Goal: Information Seeking & Learning: Learn about a topic

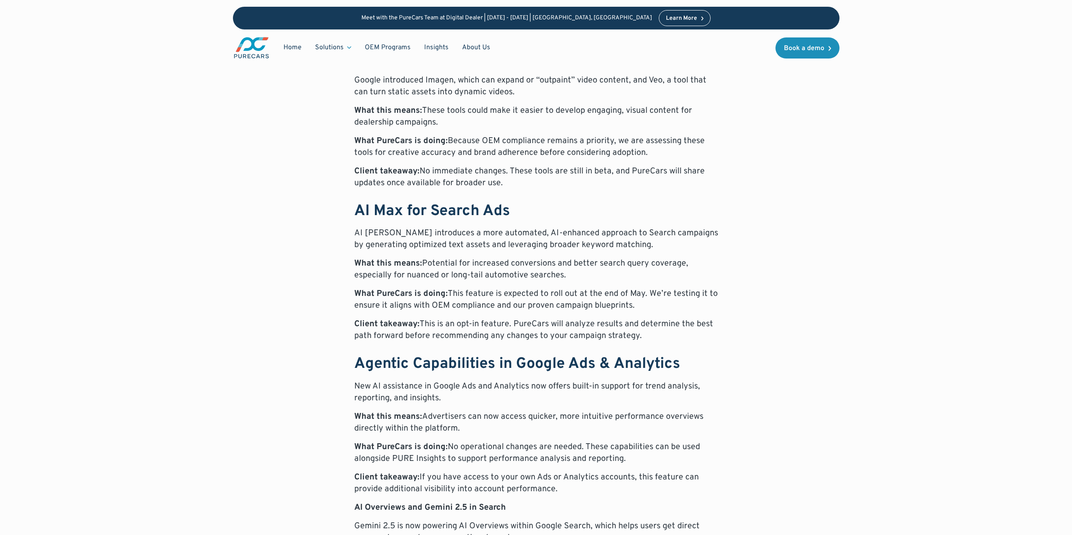
scroll to position [559, 0]
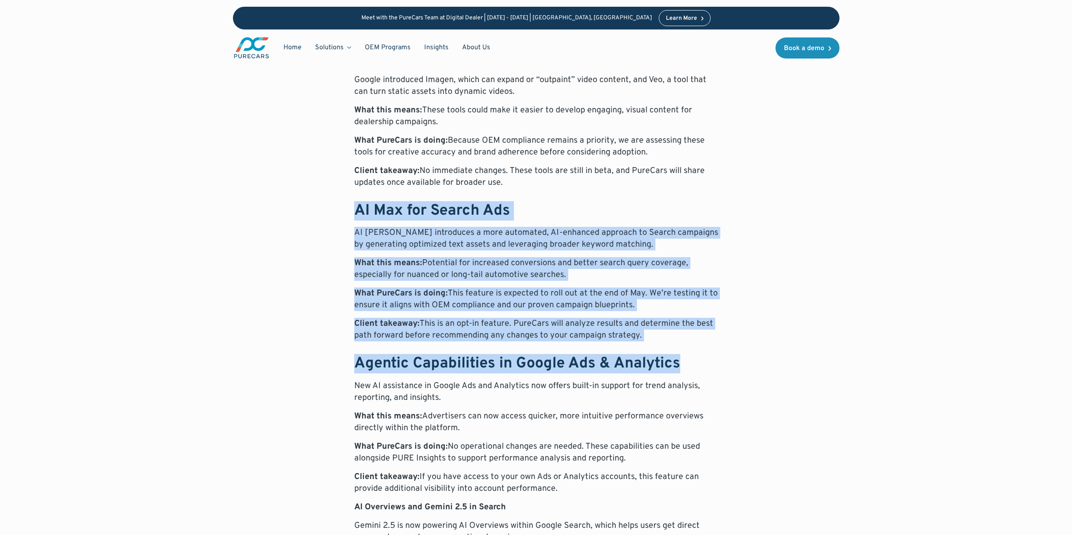
drag, startPoint x: 352, startPoint y: 187, endPoint x: 679, endPoint y: 345, distance: 362.7
click at [602, 230] on p "AI [PERSON_NAME] introduces a more automated, AI-enhanced approach to Search ca…" at bounding box center [536, 239] width 364 height 24
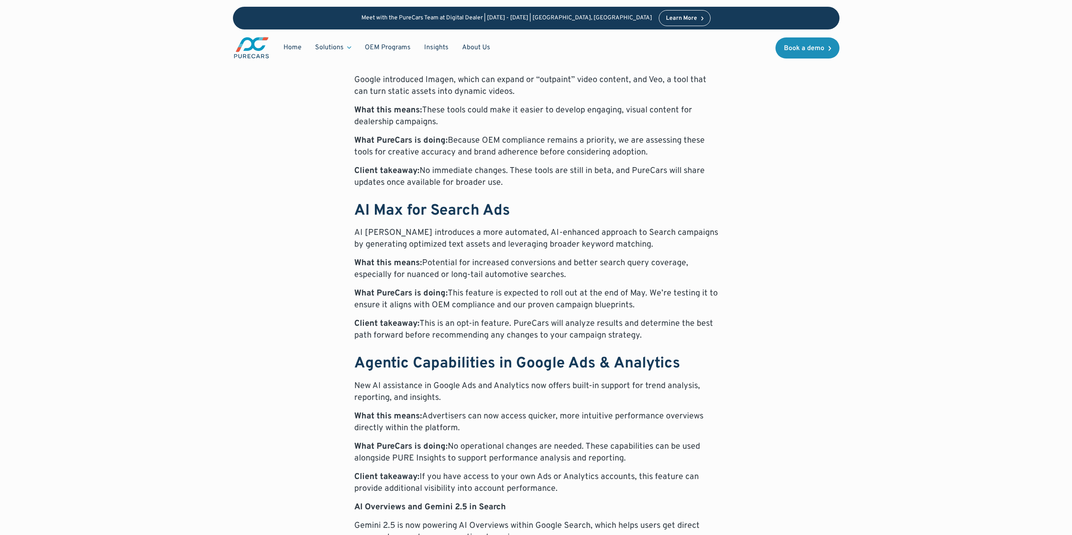
click at [690, 264] on p "What this means: Potential for increased conversions and better search query co…" at bounding box center [536, 269] width 364 height 24
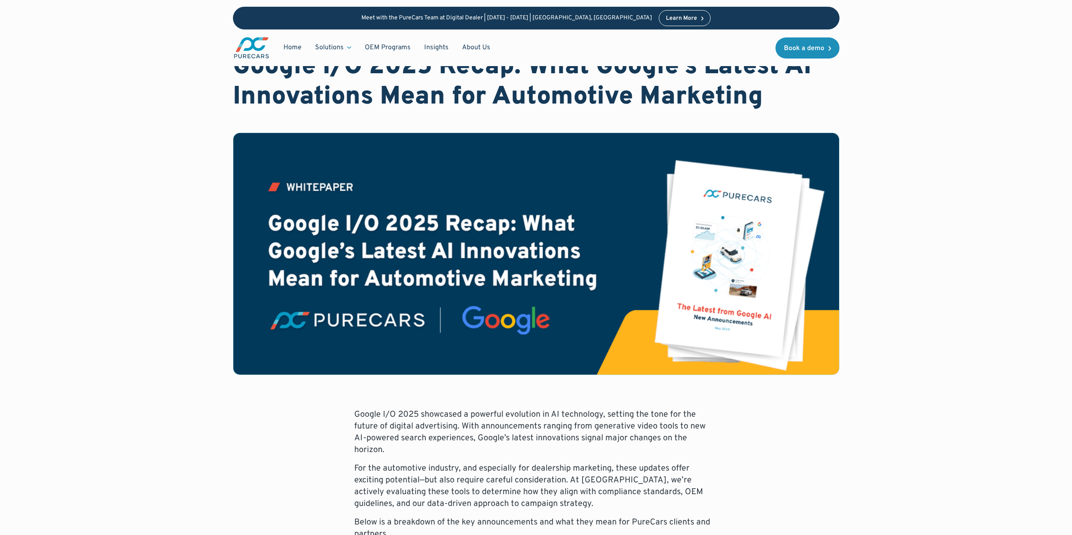
scroll to position [0, 0]
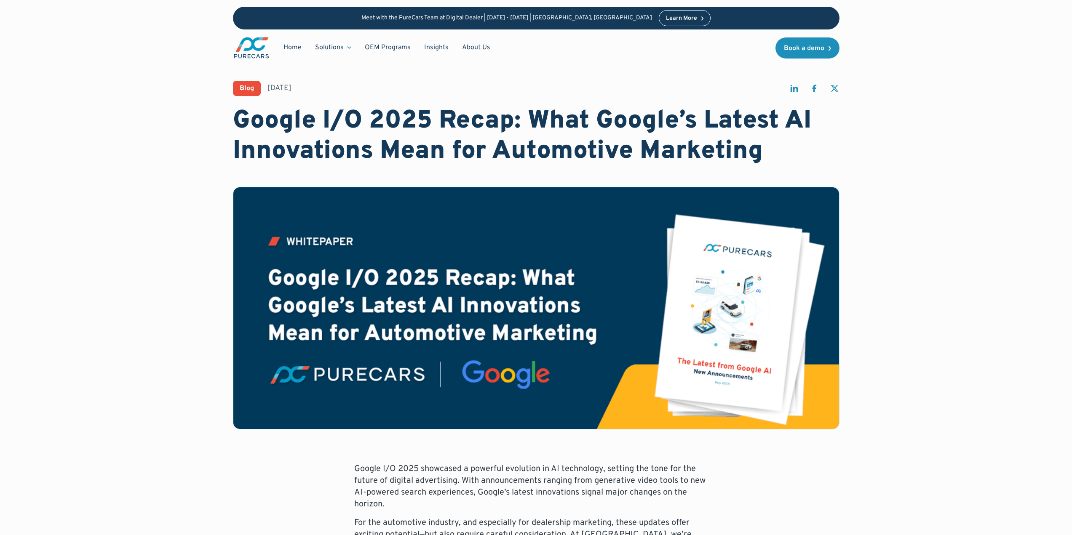
click at [549, 493] on p "Google I/O 2025 showcased a powerful evolution in AI technology, setting the to…" at bounding box center [536, 486] width 364 height 47
click at [414, 482] on p "Google I/O 2025 showcased a powerful evolution in AI technology, setting the to…" at bounding box center [536, 486] width 364 height 47
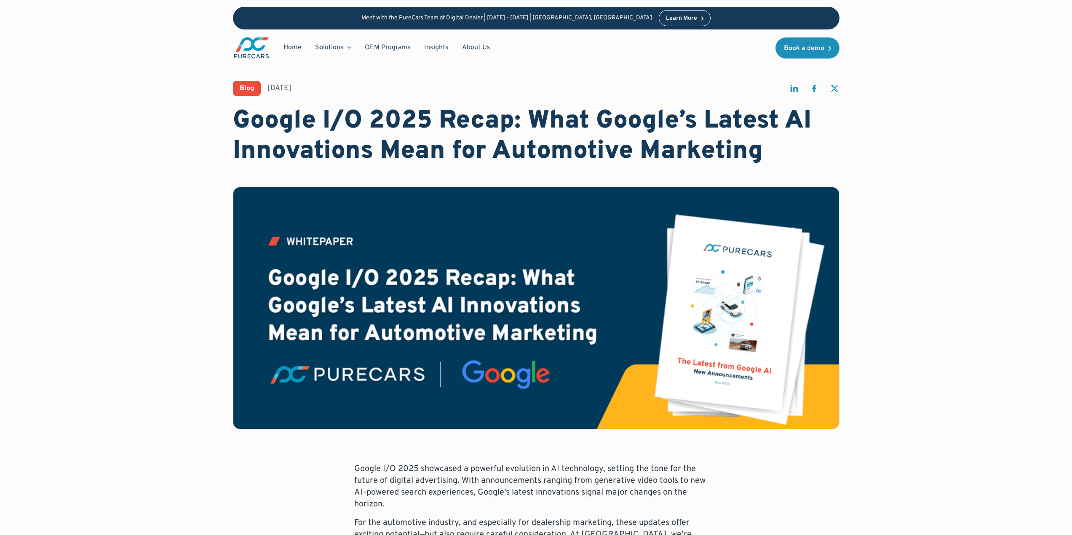
click at [406, 485] on p "Google I/O 2025 showcased a powerful evolution in AI technology, setting the to…" at bounding box center [536, 486] width 364 height 47
click at [397, 486] on p "Google I/O 2025 showcased a powerful evolution in AI technology, setting the to…" at bounding box center [536, 486] width 364 height 47
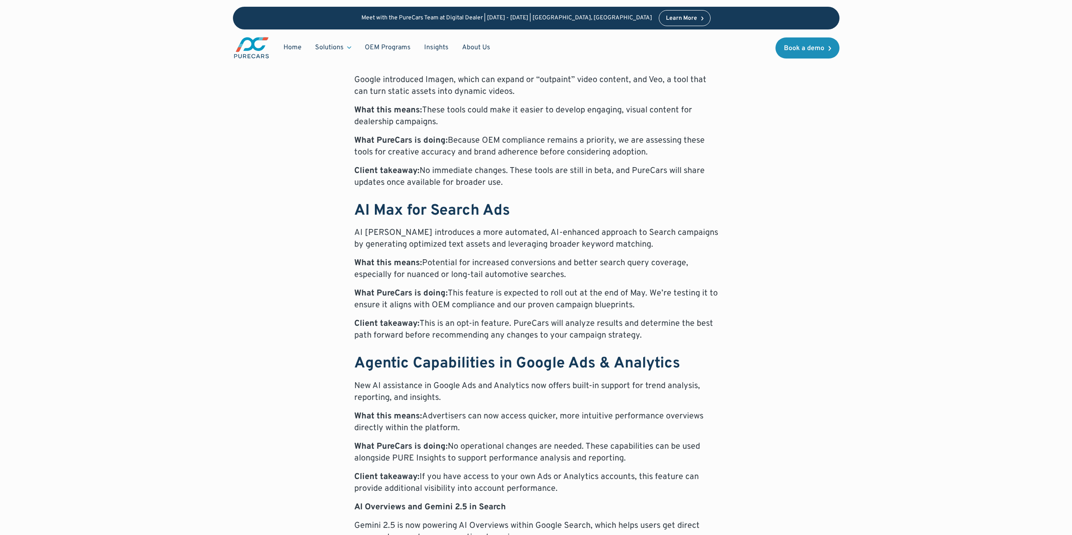
scroll to position [560, 0]
click at [878, 98] on div "Blog [DATE] Google I/O 2025 Recap: What Google’s Latest AI Innovations Mean for…" at bounding box center [535, 377] width 965 height 1875
click at [549, 164] on p "Client takeaway: No immediate changes. These tools are still in beta, and PureC…" at bounding box center [536, 176] width 364 height 24
click at [445, 205] on strong "AI Max for Search Ads" at bounding box center [432, 209] width 156 height 19
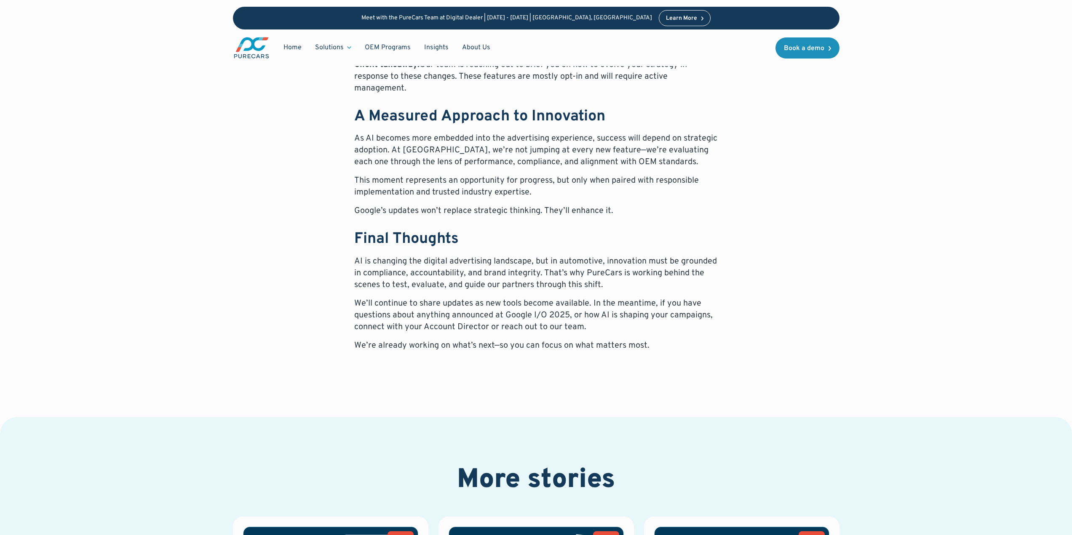
scroll to position [1458, 0]
drag, startPoint x: 914, startPoint y: 357, endPoint x: 927, endPoint y: 344, distance: 18.2
click at [492, 340] on p "We’re already working on what’s next—so you can focus on what matters most." at bounding box center [536, 346] width 364 height 12
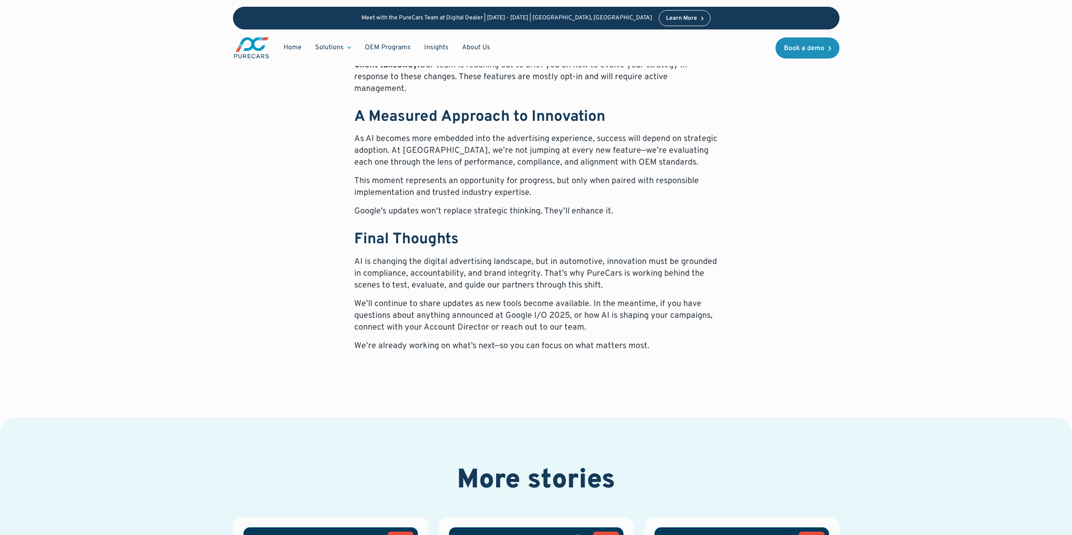
click at [559, 298] on p "We’ll continue to share updates as new tools become available. In the meantime,…" at bounding box center [536, 315] width 364 height 35
click at [597, 340] on p "We’re already working on what’s next—so you can focus on what matters most." at bounding box center [536, 346] width 364 height 12
click at [610, 340] on p "We’re already working on what’s next—so you can focus on what matters most." at bounding box center [536, 346] width 364 height 12
drag, startPoint x: 604, startPoint y: 325, endPoint x: 591, endPoint y: 329, distance: 13.6
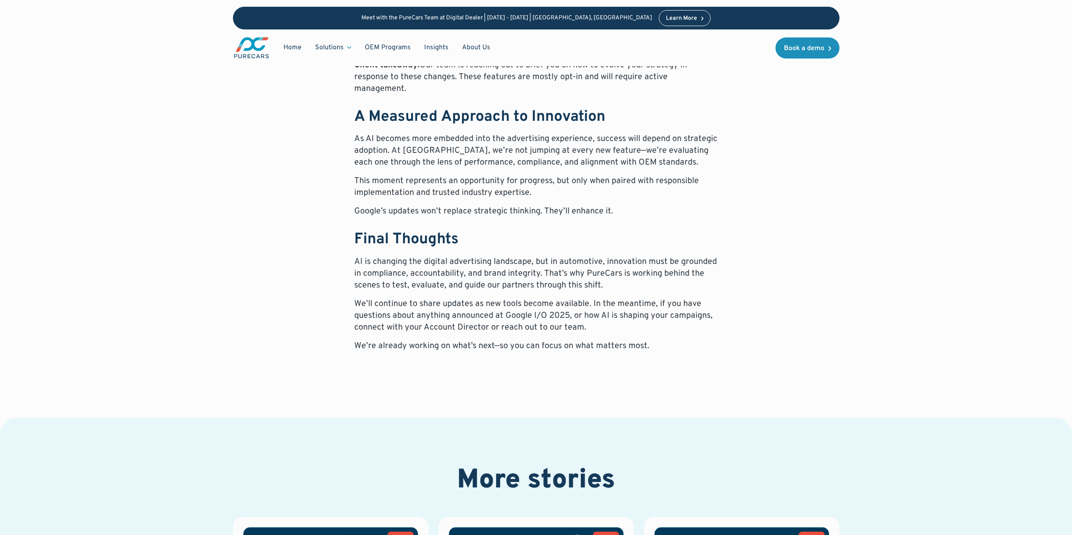
click at [600, 340] on p "We’re already working on what’s next—so you can focus on what matters most." at bounding box center [536, 346] width 364 height 12
drag, startPoint x: 591, startPoint y: 329, endPoint x: 576, endPoint y: 330, distance: 15.2
click at [549, 340] on p "We’re already working on what’s next—so you can focus on what matters most." at bounding box center [536, 346] width 364 height 12
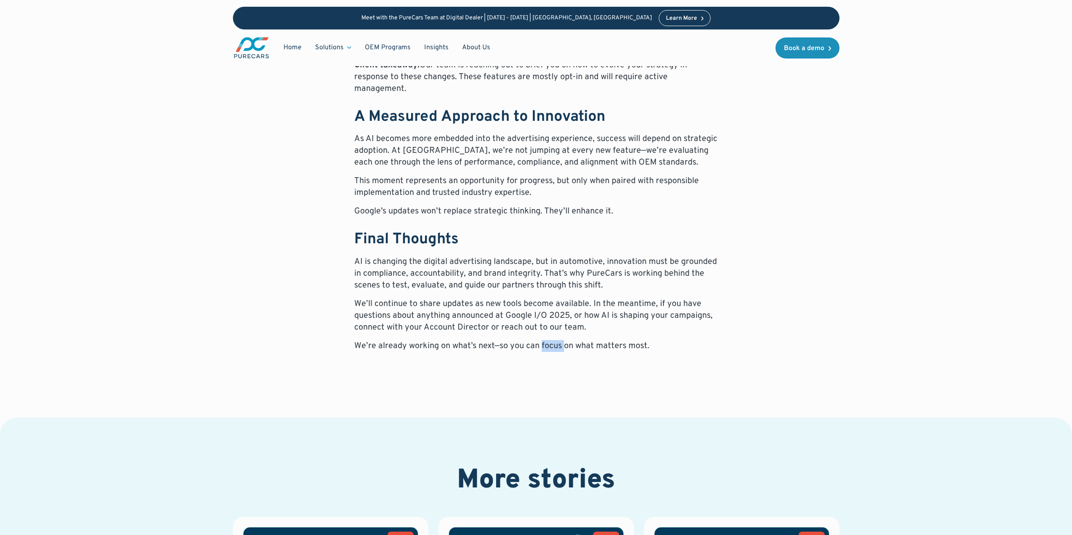
click at [549, 340] on p "We’re already working on what’s next—so you can focus on what matters most." at bounding box center [536, 346] width 364 height 12
click at [548, 340] on p "We’re already working on what’s next—so you can focus on what matters most." at bounding box center [536, 346] width 364 height 12
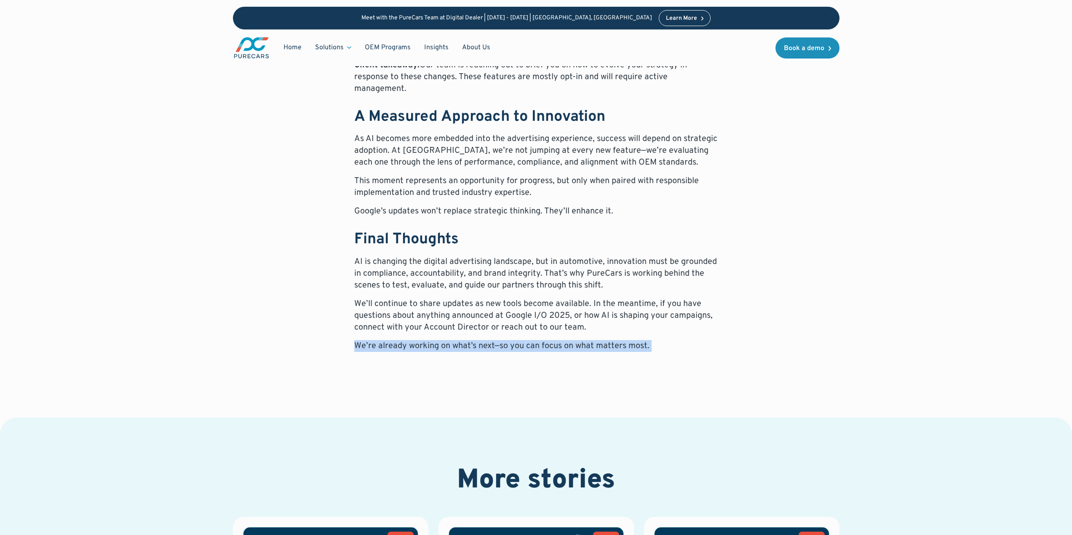
click at [548, 340] on p "We’re already working on what’s next—so you can focus on what matters most." at bounding box center [536, 346] width 364 height 12
click at [562, 340] on p "We’re already working on what’s next—so you can focus on what matters most." at bounding box center [536, 346] width 364 height 12
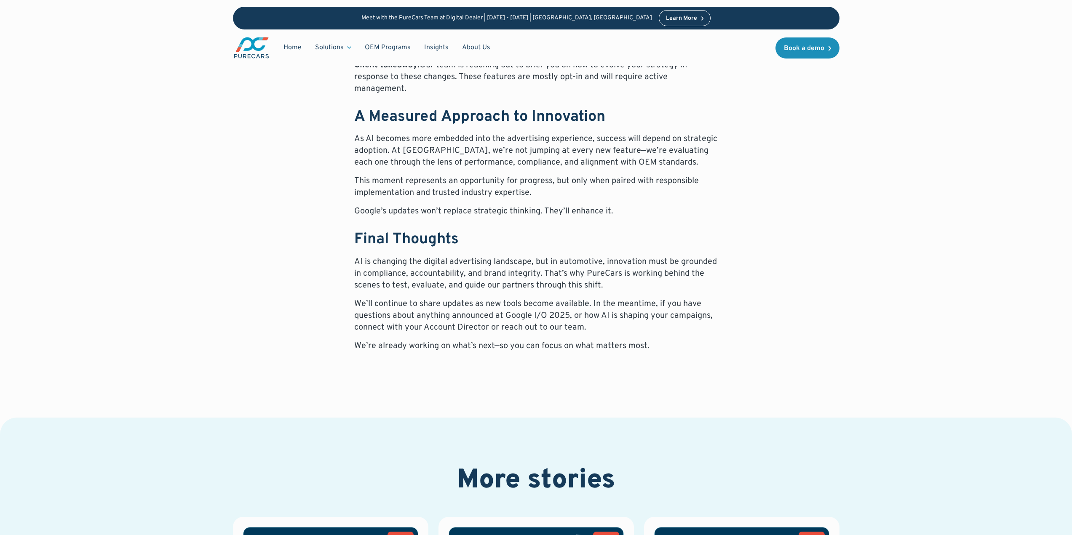
click at [562, 340] on p "We’re already working on what’s next—so you can focus on what matters most." at bounding box center [536, 346] width 364 height 12
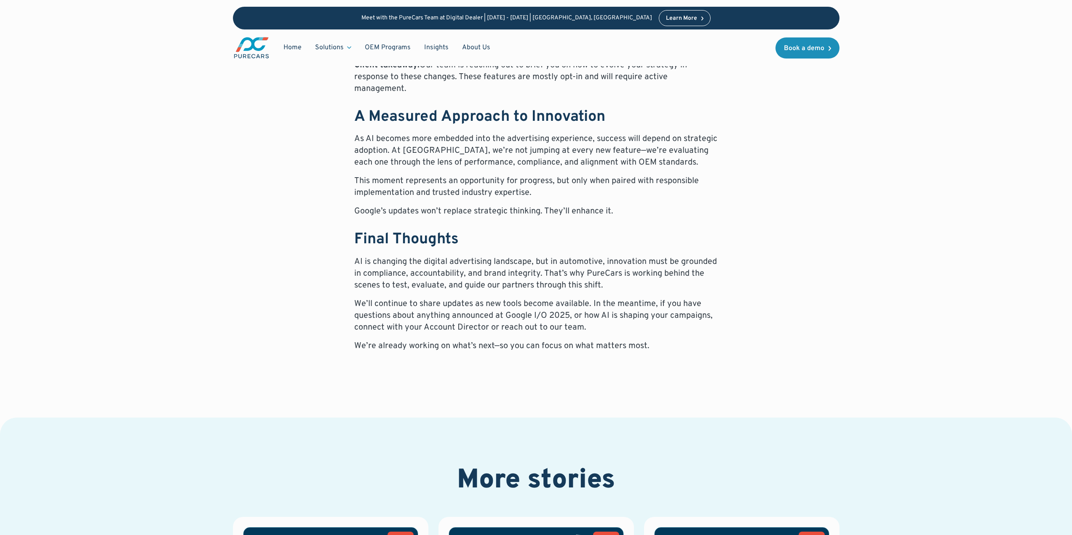
click at [562, 340] on p "We’re already working on what’s next—so you can focus on what matters most." at bounding box center [536, 346] width 364 height 12
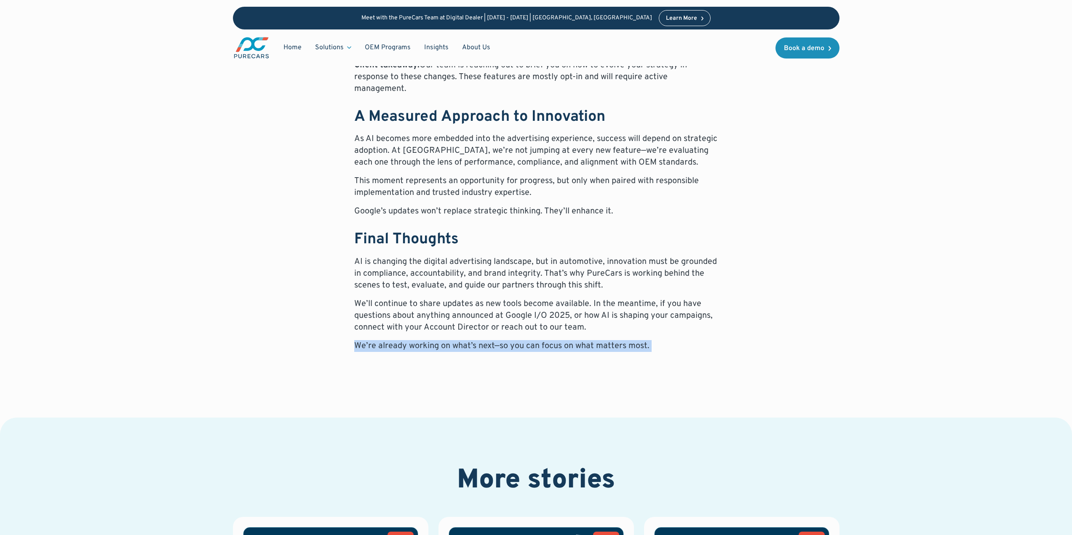
click at [562, 340] on p "We’re already working on what’s next—so you can focus on what matters most." at bounding box center [536, 346] width 364 height 12
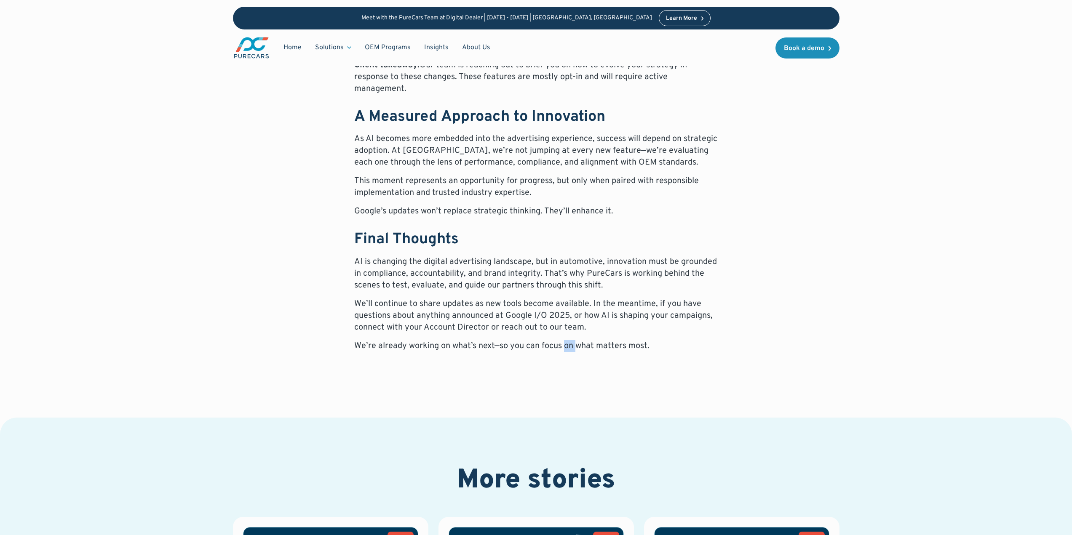
click at [562, 340] on p "We’re already working on what’s next—so you can focus on what matters most." at bounding box center [536, 346] width 364 height 12
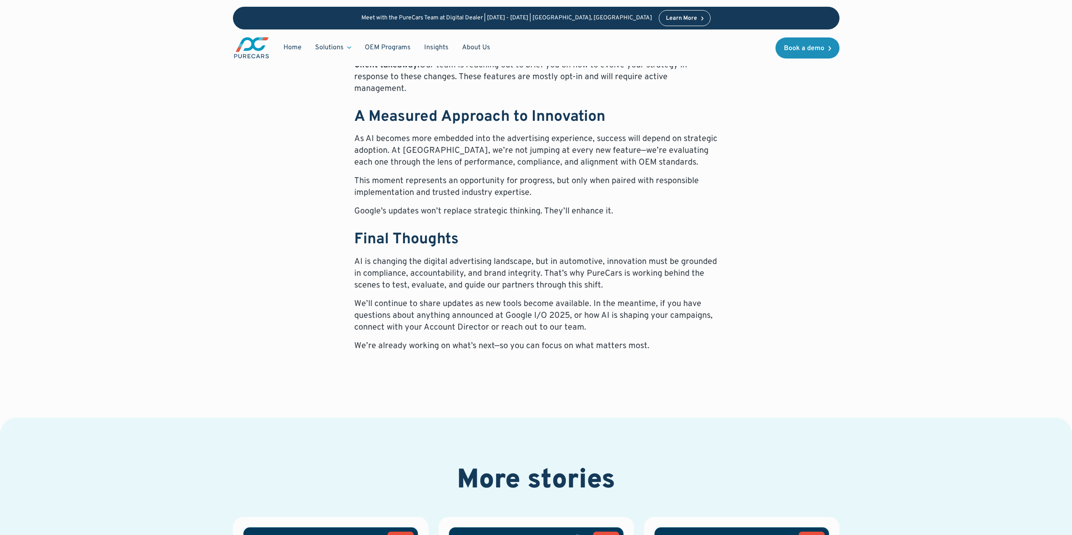
click at [562, 340] on p "We’re already working on what’s next—so you can focus on what matters most." at bounding box center [536, 346] width 364 height 12
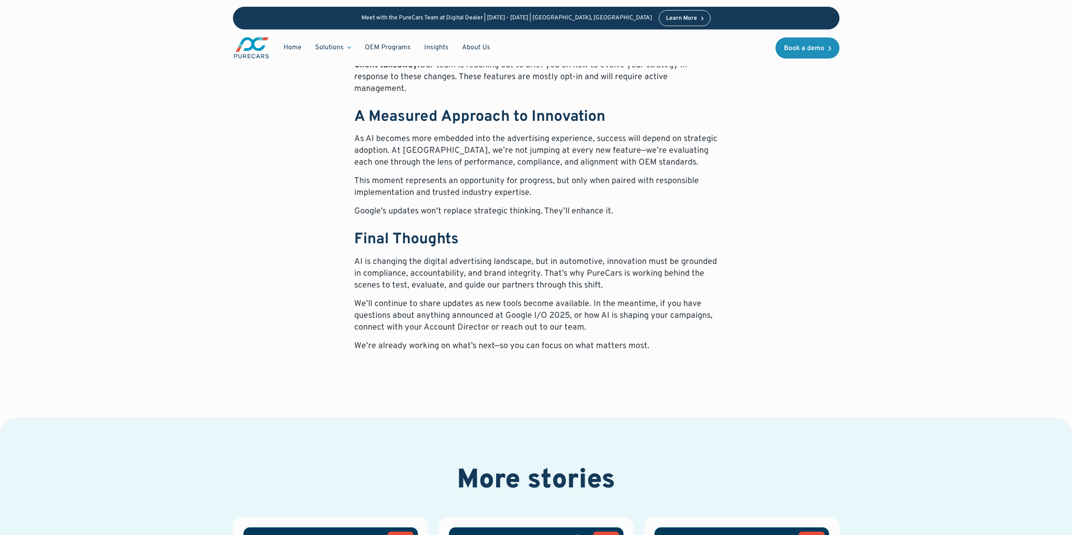
drag, startPoint x: 616, startPoint y: 356, endPoint x: 601, endPoint y: 377, distance: 25.7
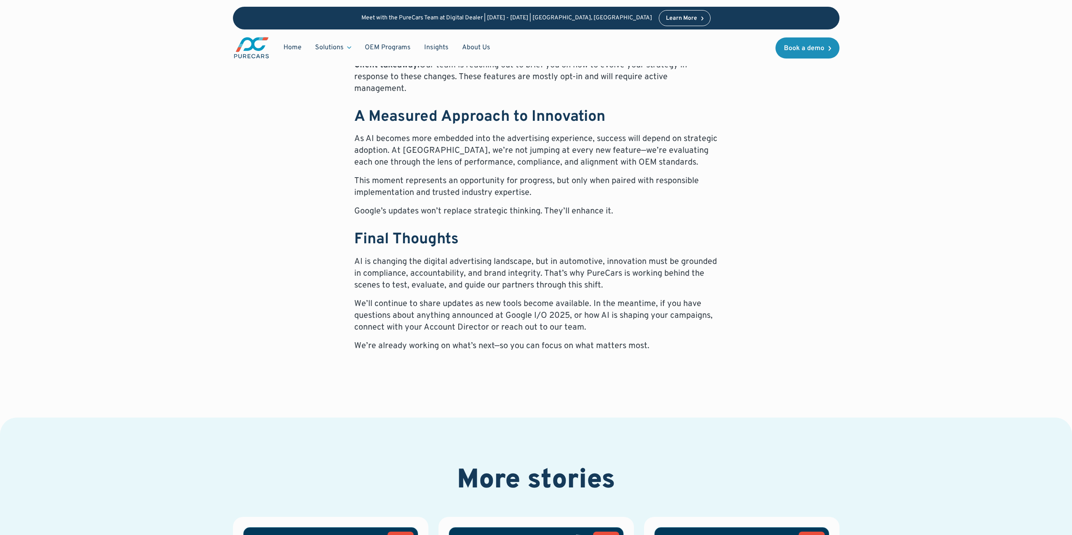
drag, startPoint x: 585, startPoint y: 373, endPoint x: 581, endPoint y: 379, distance: 6.4
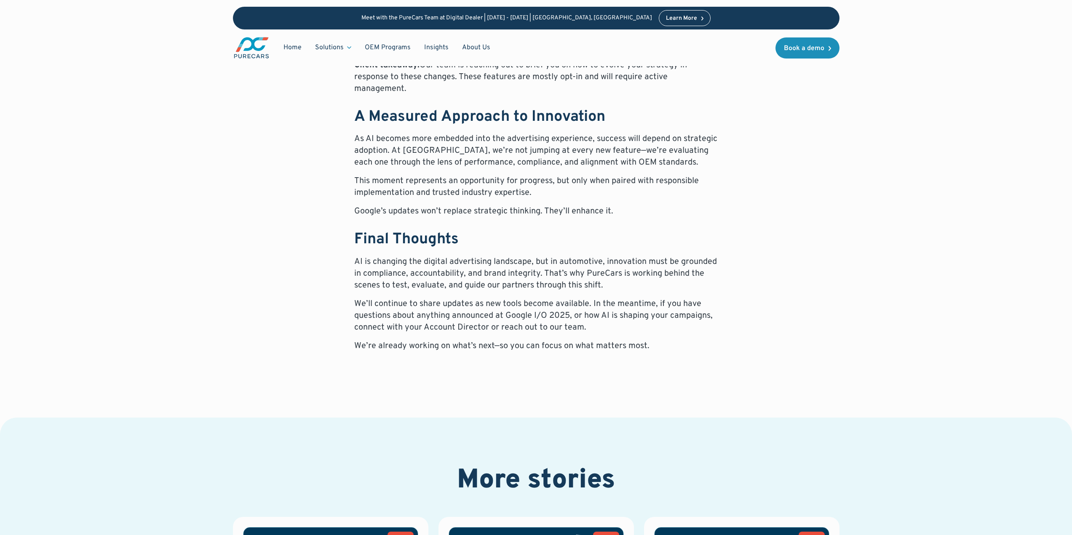
drag, startPoint x: 504, startPoint y: 310, endPoint x: 420, endPoint y: 251, distance: 102.9
